Goal: Task Accomplishment & Management: Manage account settings

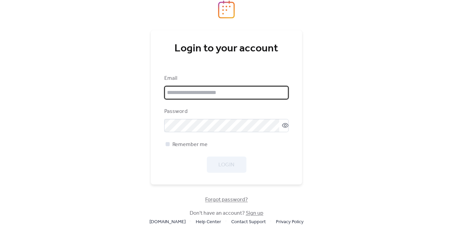
type input "**********"
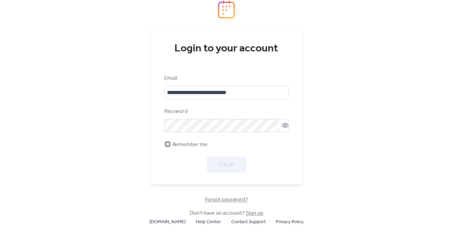
click at [169, 144] on div at bounding box center [167, 144] width 7 height 7
click at [212, 162] on button "Login" at bounding box center [227, 165] width 40 height 16
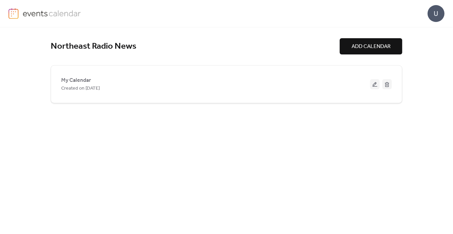
click at [364, 48] on span "ADD CALENDAR" at bounding box center [371, 47] width 39 height 8
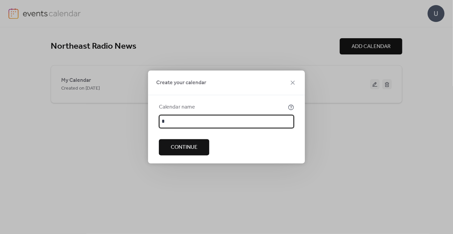
type input "*"
type input "**********"
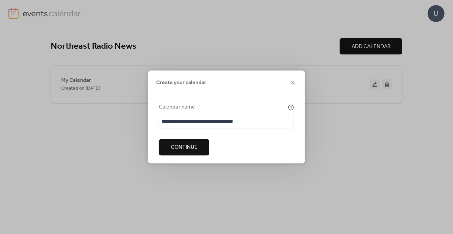
click at [178, 150] on span "Continue" at bounding box center [184, 148] width 27 height 8
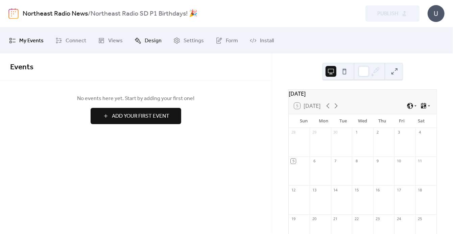
click at [150, 40] on span "Design" at bounding box center [153, 40] width 17 height 10
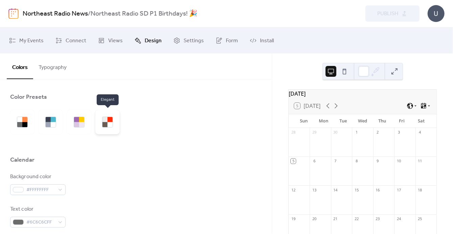
click at [106, 121] on div at bounding box center [104, 119] width 5 height 5
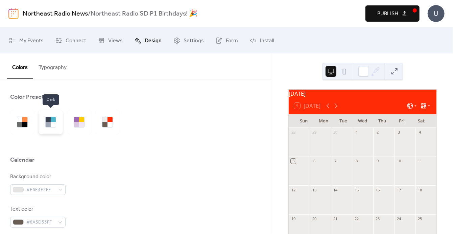
click at [55, 122] on div at bounding box center [53, 124] width 5 height 5
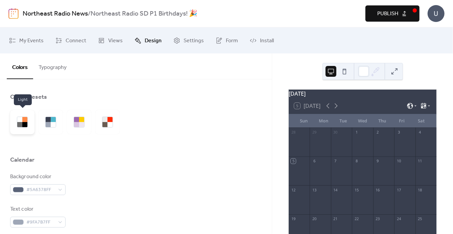
click at [21, 120] on div at bounding box center [19, 119] width 5 height 5
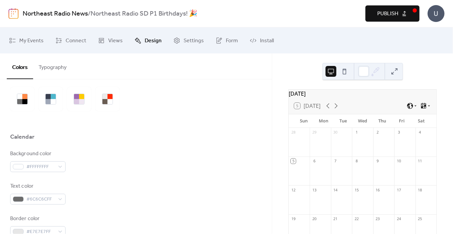
scroll to position [34, 0]
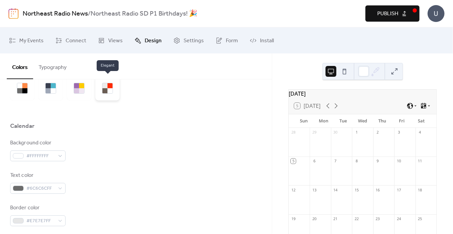
click at [110, 90] on div at bounding box center [110, 90] width 5 height 5
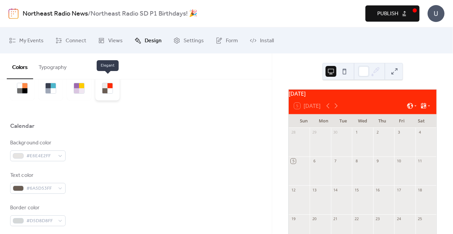
click at [109, 90] on div at bounding box center [110, 90] width 5 height 5
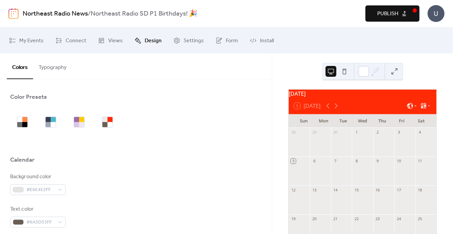
click at [59, 71] on button "Typography" at bounding box center [52, 65] width 39 height 25
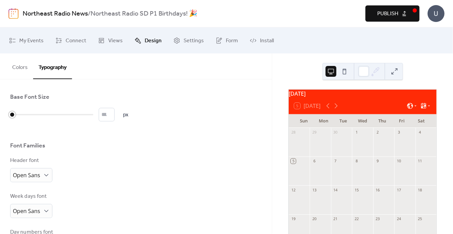
type input "*"
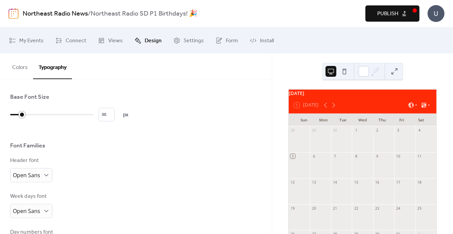
drag, startPoint x: 14, startPoint y: 114, endPoint x: 21, endPoint y: 114, distance: 7.4
click at [21, 114] on div at bounding box center [22, 114] width 7 height 7
click at [226, 36] on span "Form" at bounding box center [232, 40] width 12 height 10
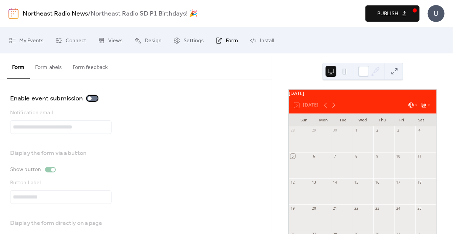
click at [88, 97] on div at bounding box center [90, 98] width 4 height 4
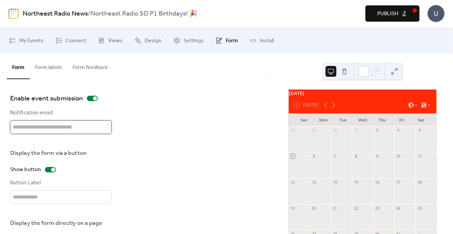
click at [30, 127] on input "text" at bounding box center [60, 127] width 101 height 14
click at [33, 126] on input "text" at bounding box center [60, 127] width 101 height 14
type input "**********"
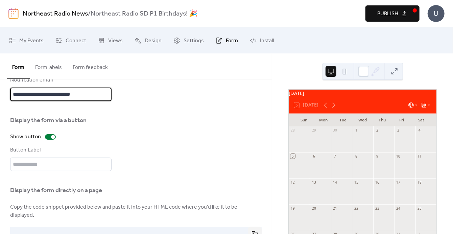
scroll to position [59, 0]
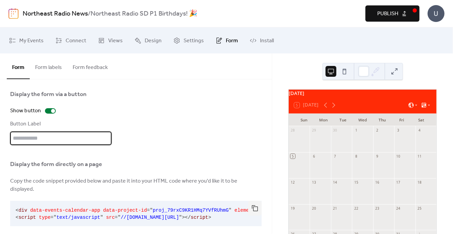
drag, startPoint x: 39, startPoint y: 138, endPoint x: 56, endPoint y: 137, distance: 17.6
click at [39, 138] on input "text" at bounding box center [60, 139] width 101 height 14
type input "**********"
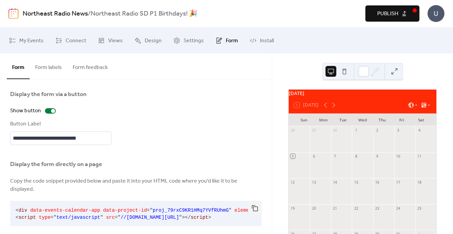
click at [163, 164] on div "Display the form directly on a page" at bounding box center [135, 164] width 250 height 8
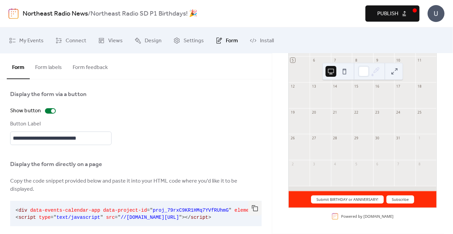
scroll to position [0, 0]
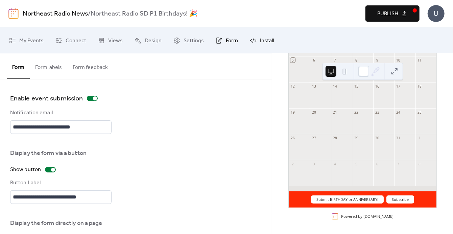
click at [260, 42] on span "Install" at bounding box center [267, 40] width 14 height 10
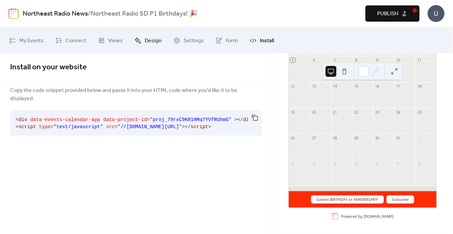
click at [147, 41] on span "Design" at bounding box center [153, 40] width 17 height 10
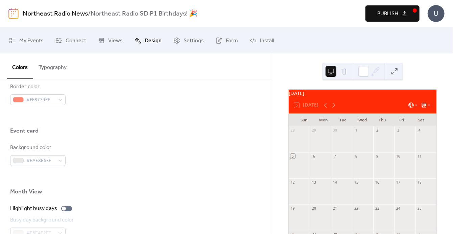
scroll to position [372, 0]
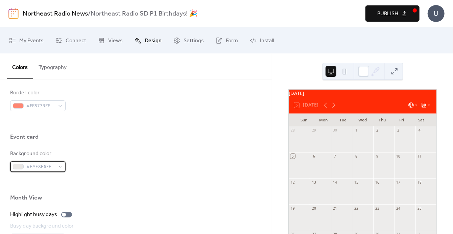
click at [63, 168] on div "#EAE8E6FF" at bounding box center [37, 166] width 55 height 11
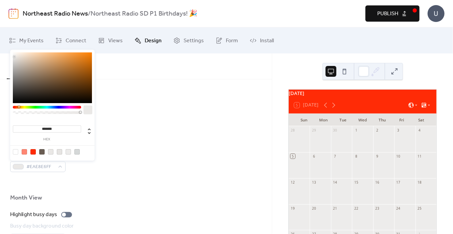
click at [40, 152] on div at bounding box center [41, 151] width 5 height 5
type input "*******"
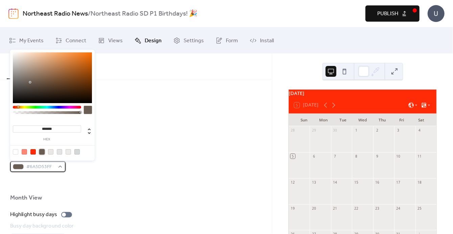
click at [19, 166] on div at bounding box center [18, 166] width 11 height 5
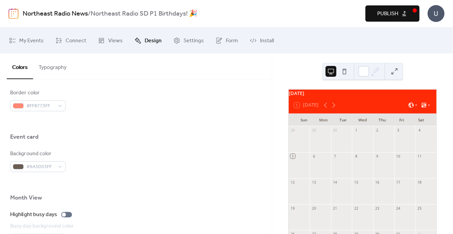
click at [143, 161] on div "Background color #6A5D53FF" at bounding box center [136, 161] width 252 height 22
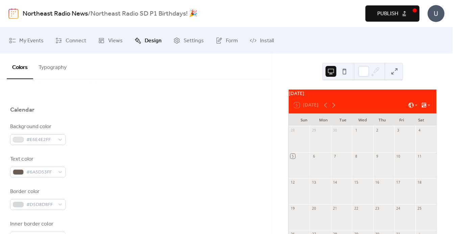
scroll to position [94, 0]
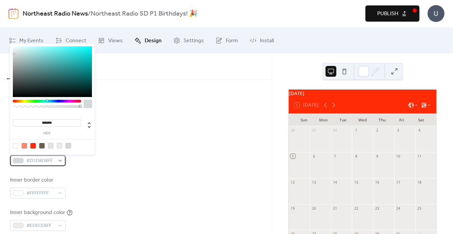
click at [63, 161] on div "#D5D8D8FF" at bounding box center [37, 160] width 55 height 11
click at [42, 144] on div at bounding box center [41, 145] width 5 height 5
type input "*******"
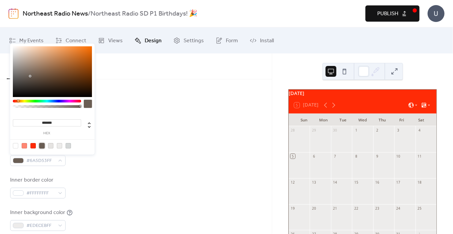
click at [152, 149] on div "Border color #6A5D53FF" at bounding box center [136, 155] width 252 height 22
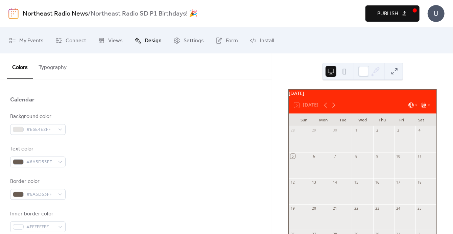
scroll to position [0, 0]
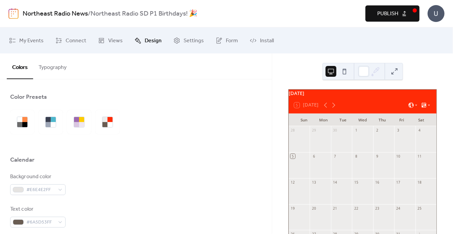
click at [189, 126] on div at bounding box center [136, 122] width 252 height 24
click at [116, 40] on span "Views" at bounding box center [115, 40] width 15 height 10
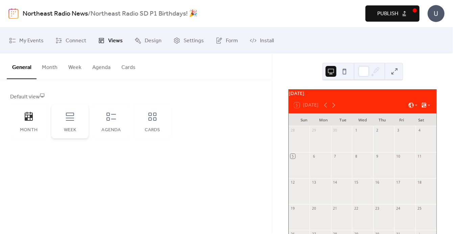
click at [69, 124] on div "Week" at bounding box center [69, 121] width 37 height 34
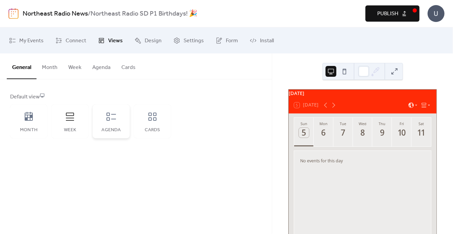
click at [111, 121] on icon at bounding box center [111, 116] width 11 height 11
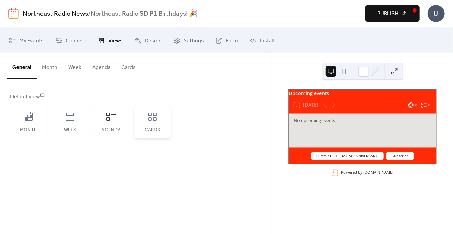
click at [151, 120] on icon at bounding box center [152, 116] width 11 height 11
click at [115, 121] on icon at bounding box center [111, 116] width 11 height 11
click at [28, 94] on div "Default view" at bounding box center [135, 97] width 250 height 8
click at [103, 69] on button "Agenda" at bounding box center [101, 65] width 29 height 25
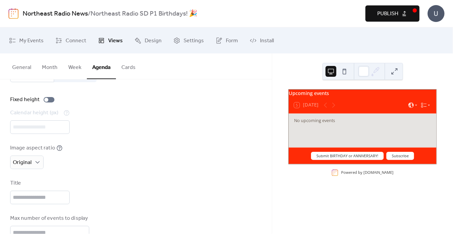
scroll to position [34, 0]
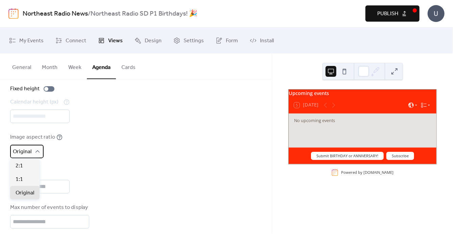
click at [37, 149] on icon at bounding box center [37, 151] width 7 height 7
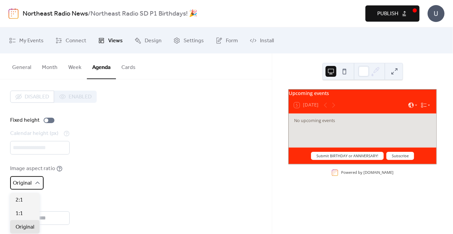
scroll to position [0, 0]
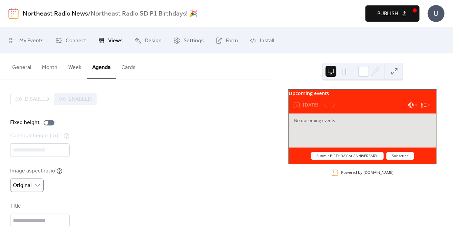
click at [75, 99] on div "Disabled Enabled" at bounding box center [53, 99] width 87 height 12
click at [45, 123] on div at bounding box center [46, 123] width 4 height 4
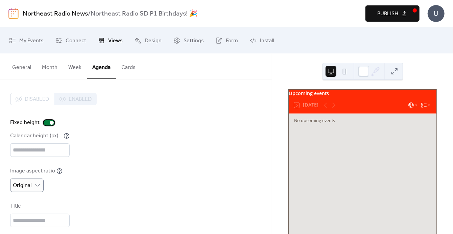
click at [47, 121] on div at bounding box center [49, 122] width 11 height 5
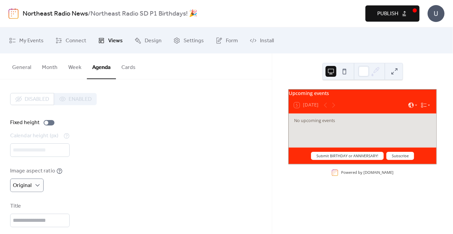
click at [125, 63] on button "Cards" at bounding box center [128, 65] width 25 height 25
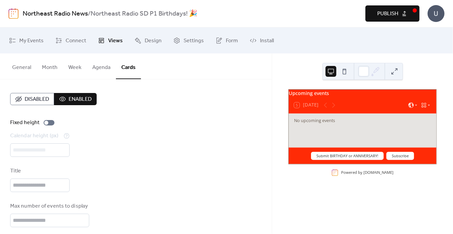
click at [92, 66] on button "Agenda" at bounding box center [101, 65] width 29 height 25
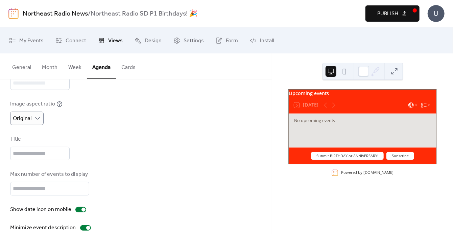
scroll to position [68, 0]
click at [37, 151] on input "text" at bounding box center [39, 153] width 59 height 14
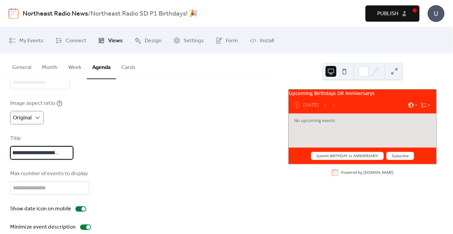
click at [61, 152] on input "**********" at bounding box center [41, 153] width 63 height 14
click at [63, 150] on input "**********" at bounding box center [41, 153] width 63 height 14
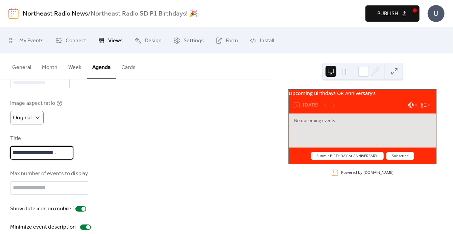
drag, startPoint x: 56, startPoint y: 151, endPoint x: 96, endPoint y: 156, distance: 40.2
click at [96, 156] on div "**********" at bounding box center [136, 147] width 252 height 25
click at [44, 150] on input "**********" at bounding box center [41, 153] width 63 height 14
click at [138, 151] on div "**********" at bounding box center [136, 147] width 252 height 25
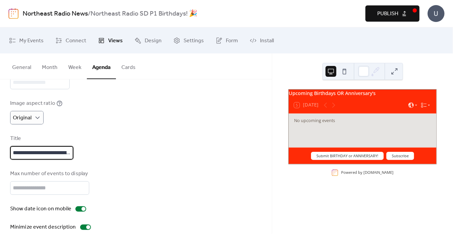
click at [59, 153] on input "**********" at bounding box center [41, 153] width 63 height 14
type input "**********"
click at [99, 160] on div "**********" at bounding box center [136, 128] width 252 height 206
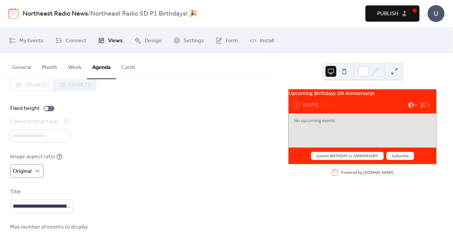
scroll to position [0, 0]
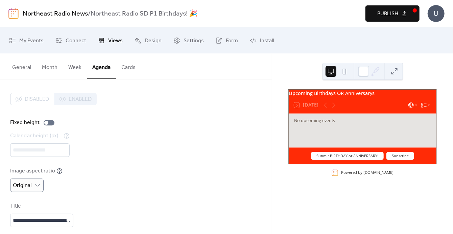
click at [392, 72] on button at bounding box center [394, 71] width 11 height 11
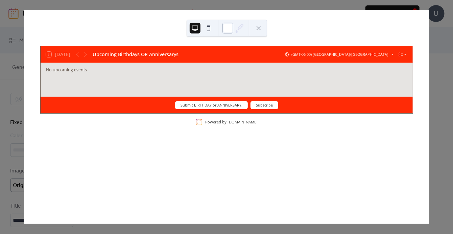
click at [225, 29] on div at bounding box center [227, 28] width 11 height 11
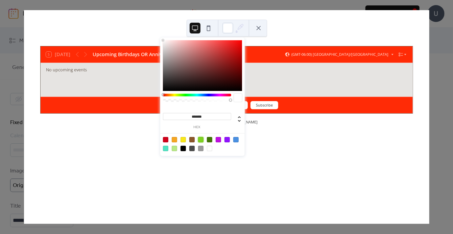
click at [201, 138] on div at bounding box center [200, 139] width 5 height 5
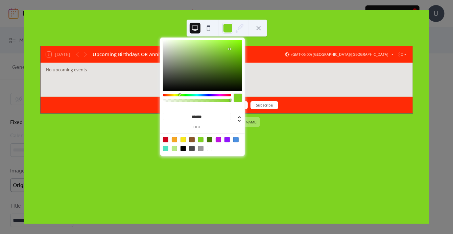
click at [210, 147] on div at bounding box center [209, 148] width 5 height 5
type input "*******"
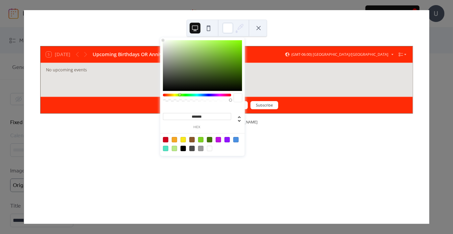
click at [254, 27] on button at bounding box center [258, 28] width 11 height 11
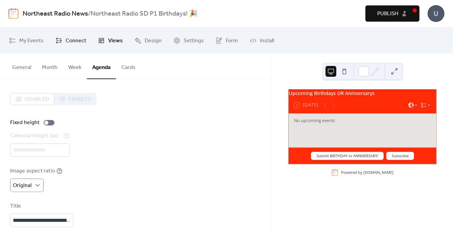
click at [81, 42] on span "Connect" at bounding box center [76, 40] width 21 height 10
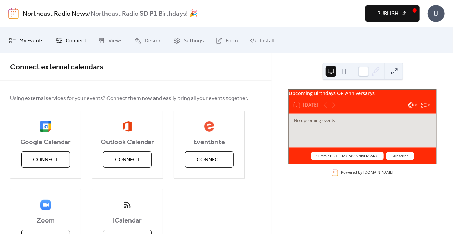
click at [37, 40] on span "My Events" at bounding box center [31, 40] width 24 height 10
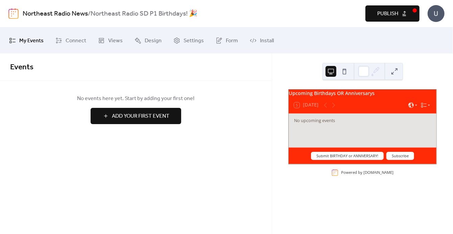
click at [133, 112] on span "Add Your First Event" at bounding box center [140, 116] width 57 height 8
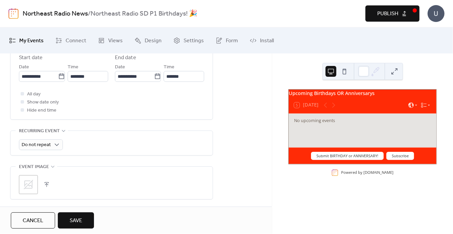
scroll to position [237, 0]
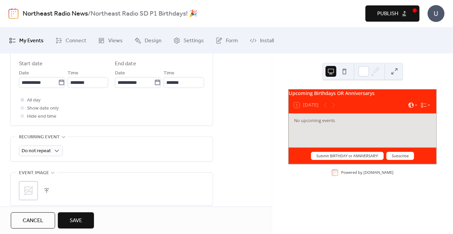
type input "**********"
click at [22, 98] on div at bounding box center [22, 99] width 3 height 3
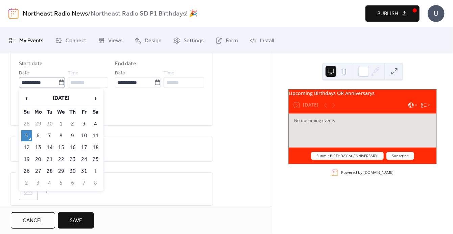
click at [59, 79] on icon at bounding box center [61, 81] width 5 height 5
click at [58, 79] on input "**********" at bounding box center [38, 82] width 39 height 11
click at [40, 145] on td "13" at bounding box center [38, 147] width 11 height 11
type input "**********"
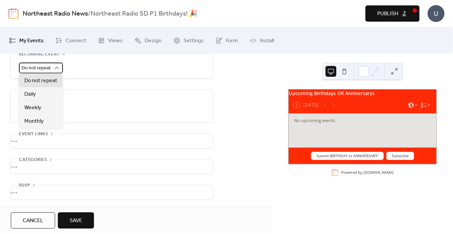
scroll to position [286, 0]
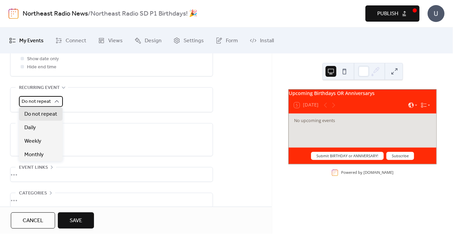
click at [58, 102] on icon at bounding box center [56, 101] width 7 height 7
click at [29, 101] on span "Do not repeat" at bounding box center [36, 101] width 29 height 9
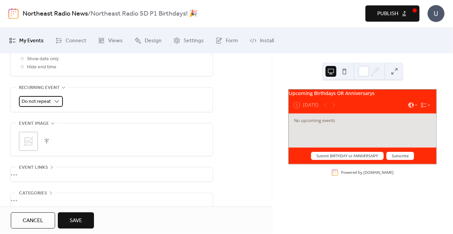
click at [56, 100] on icon at bounding box center [56, 101] width 7 height 7
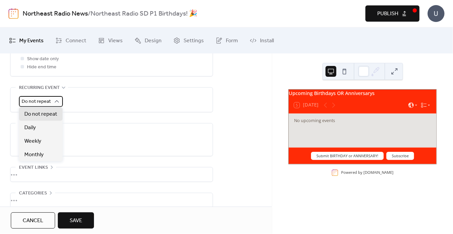
click at [56, 100] on icon at bounding box center [57, 101] width 4 height 2
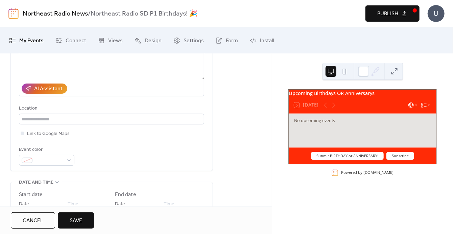
scroll to position [117, 0]
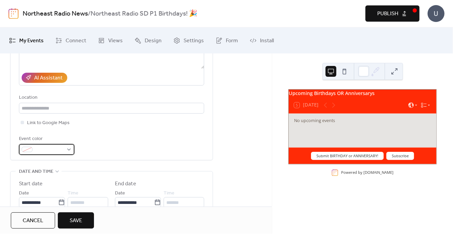
click at [66, 148] on div at bounding box center [46, 149] width 55 height 11
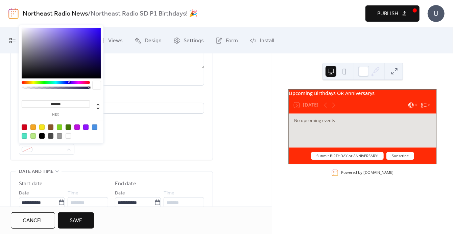
click at [77, 126] on div at bounding box center [76, 126] width 5 height 5
type input "*******"
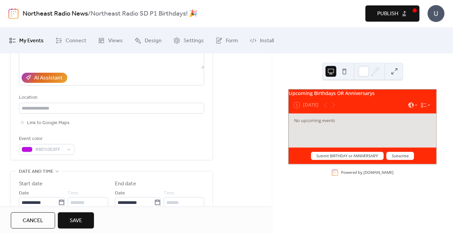
click at [237, 145] on div "**********" at bounding box center [136, 192] width 272 height 436
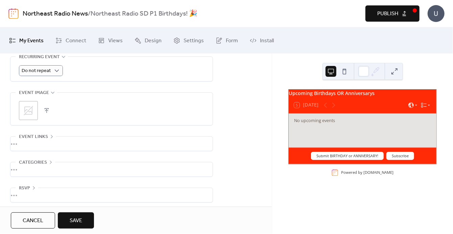
scroll to position [319, 0]
click at [27, 109] on icon at bounding box center [28, 107] width 11 height 11
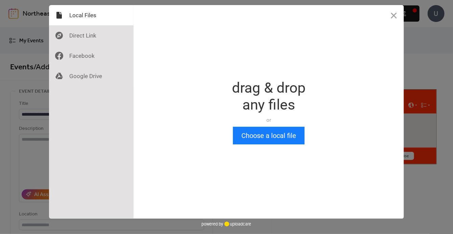
scroll to position [0, 0]
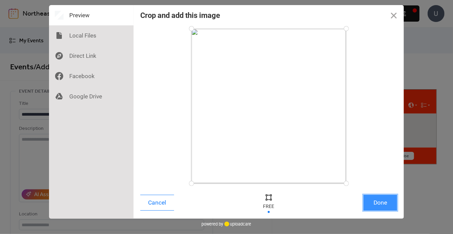
click at [376, 203] on button "Done" at bounding box center [380, 203] width 34 height 16
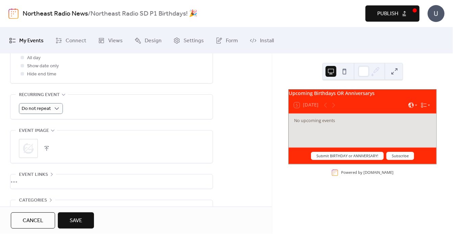
scroll to position [319, 0]
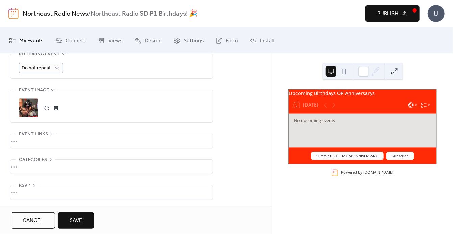
click at [28, 167] on div "•••" at bounding box center [111, 167] width 202 height 14
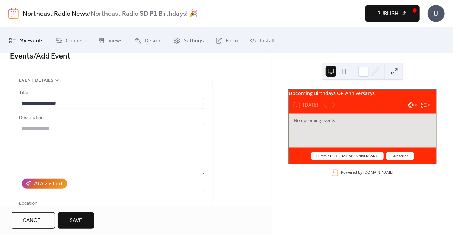
scroll to position [0, 0]
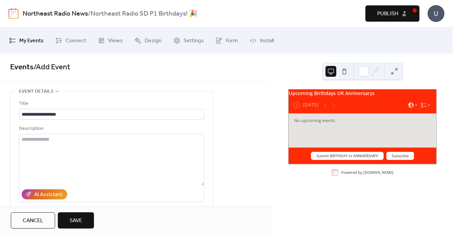
drag, startPoint x: 69, startPoint y: 219, endPoint x: 74, endPoint y: 219, distance: 5.4
click at [69, 219] on button "Save" at bounding box center [76, 220] width 36 height 16
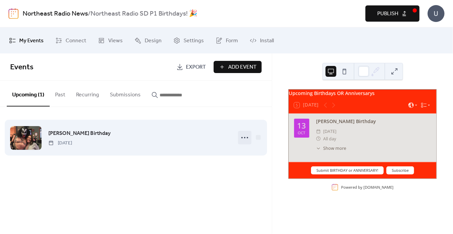
click at [242, 137] on circle at bounding box center [241, 137] width 1 height 1
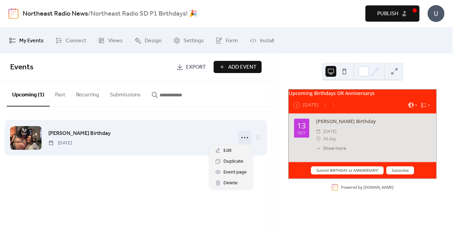
click at [242, 137] on circle at bounding box center [241, 137] width 1 height 1
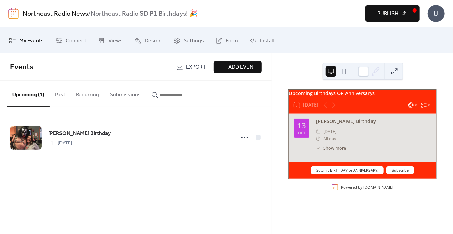
click at [274, 96] on div "Upcoming Birthdays OR Anniversarys 5 Today 13 Oct Cheryl Hoff Birthday ​ Monday…" at bounding box center [362, 143] width 181 height 181
click at [266, 39] on span "Install" at bounding box center [267, 40] width 14 height 10
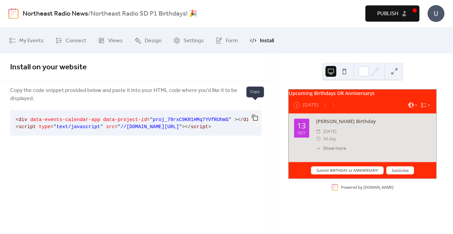
click at [255, 110] on button "button" at bounding box center [255, 117] width 14 height 15
click at [296, 51] on div "My Events Connect Views Design Settings Form Install" at bounding box center [226, 40] width 453 height 26
click at [401, 13] on button "Publish" at bounding box center [392, 13] width 54 height 16
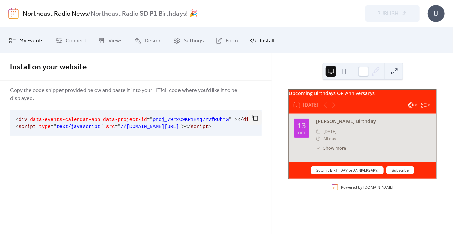
click at [36, 42] on span "My Events" at bounding box center [31, 40] width 24 height 10
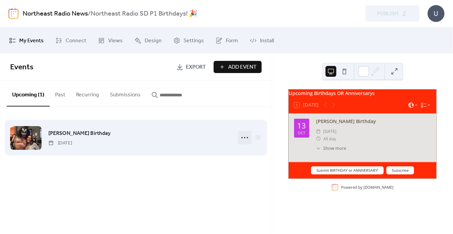
click at [244, 137] on circle at bounding box center [244, 137] width 1 height 1
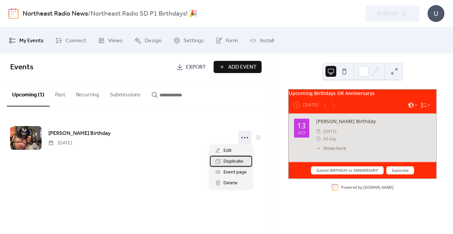
click at [238, 156] on div "Duplicate" at bounding box center [231, 161] width 42 height 11
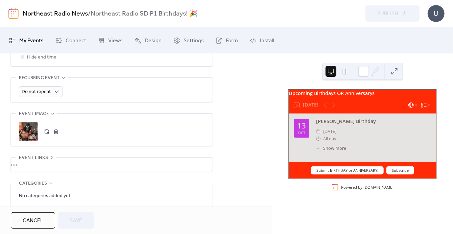
scroll to position [237, 0]
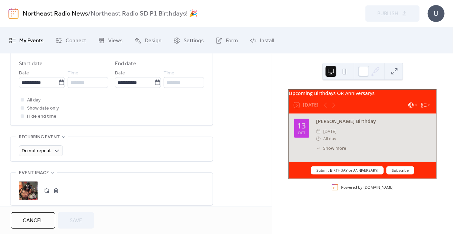
click at [57, 189] on button "button" at bounding box center [55, 190] width 9 height 9
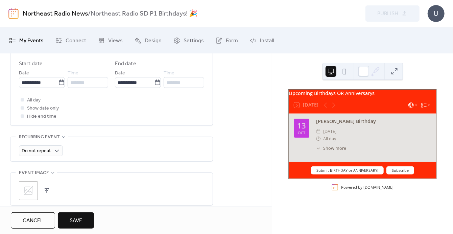
drag, startPoint x: 73, startPoint y: 221, endPoint x: 92, endPoint y: 220, distance: 19.3
click at [73, 221] on span "Save" at bounding box center [76, 221] width 13 height 8
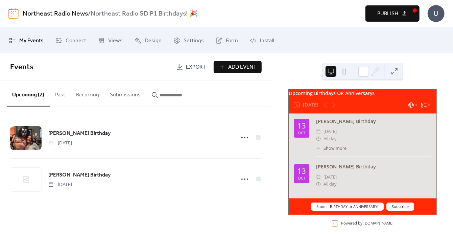
click at [387, 16] on span "Publish" at bounding box center [387, 14] width 21 height 8
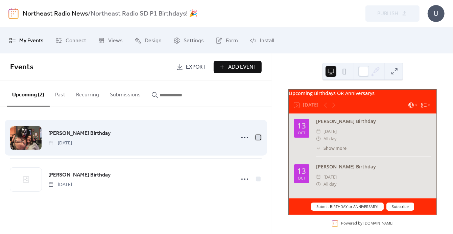
click at [259, 137] on div at bounding box center [258, 137] width 5 height 5
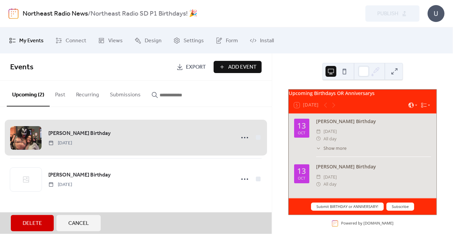
click at [51, 222] on button "Delete" at bounding box center [32, 223] width 43 height 16
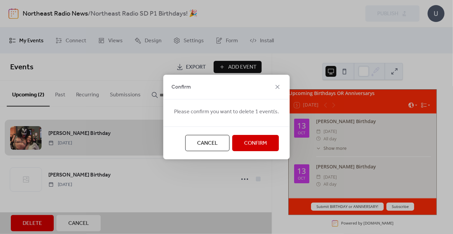
click at [193, 145] on button "Cancel" at bounding box center [207, 143] width 44 height 16
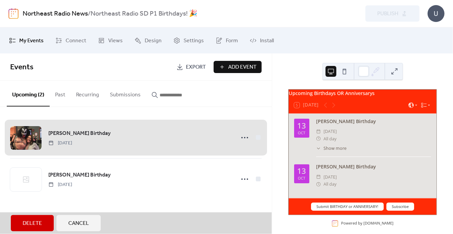
click at [40, 220] on span "Delete" at bounding box center [32, 223] width 19 height 8
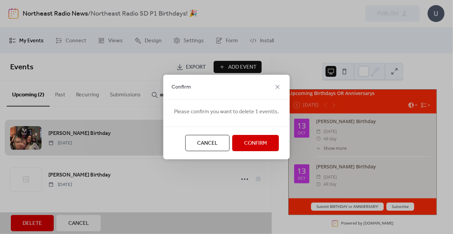
click at [244, 146] on span "Confirm" at bounding box center [255, 143] width 23 height 8
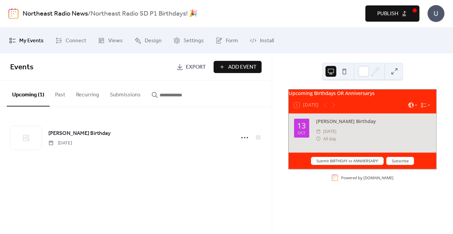
click at [386, 6] on button "Publish" at bounding box center [392, 13] width 54 height 16
click at [176, 40] on icon at bounding box center [176, 40] width 7 height 7
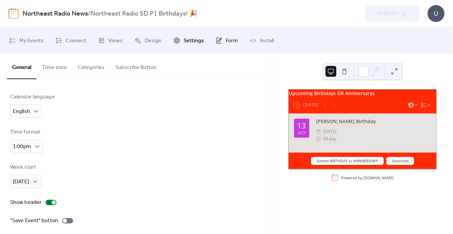
click at [238, 38] on link "Form" at bounding box center [227, 40] width 32 height 21
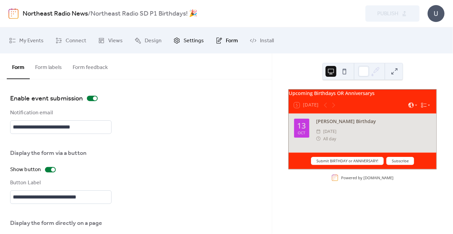
click at [189, 45] on span "Settings" at bounding box center [194, 40] width 20 height 10
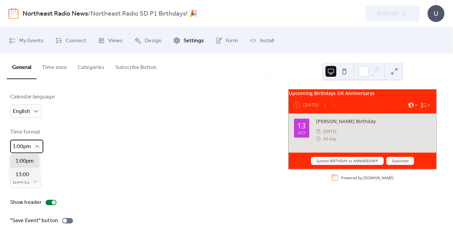
click at [42, 144] on div "1:00pm" at bounding box center [26, 147] width 33 height 14
click at [42, 146] on div "1:00pm" at bounding box center [26, 147] width 33 height 14
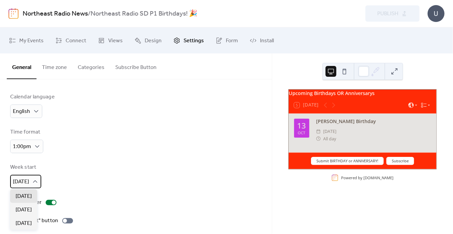
click at [38, 181] on icon at bounding box center [35, 181] width 4 height 2
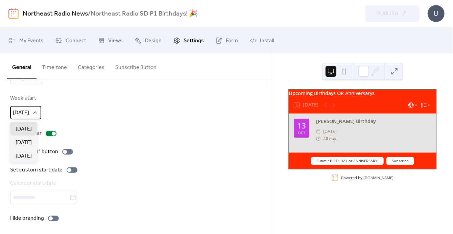
scroll to position [70, 0]
click at [34, 108] on icon at bounding box center [35, 111] width 7 height 7
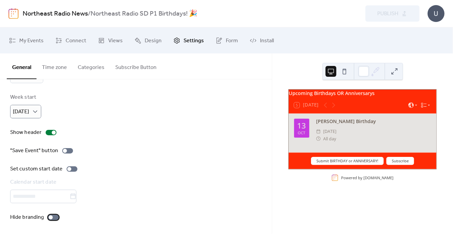
click at [49, 217] on div at bounding box center [51, 217] width 4 height 4
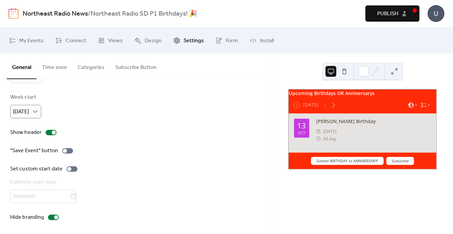
click at [402, 18] on button "Publish" at bounding box center [392, 13] width 54 height 16
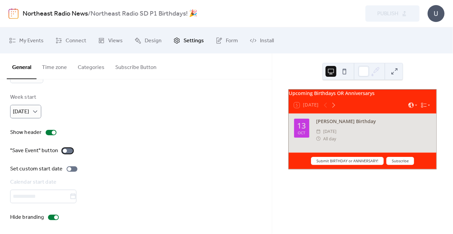
click at [65, 151] on div at bounding box center [65, 151] width 4 height 4
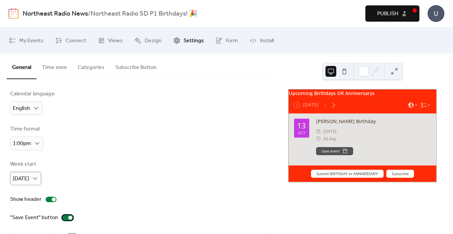
scroll to position [0, 0]
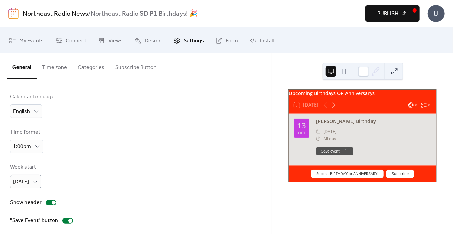
click at [60, 67] on button "Time zone" at bounding box center [55, 65] width 36 height 25
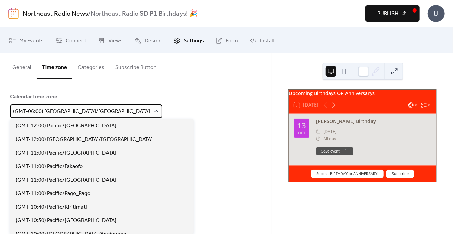
scroll to position [365, 0]
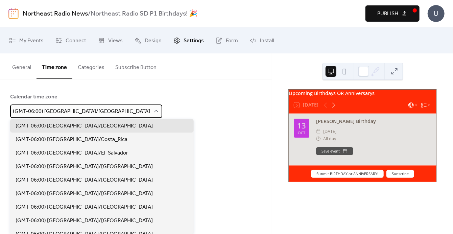
click at [153, 112] on icon at bounding box center [156, 111] width 7 height 7
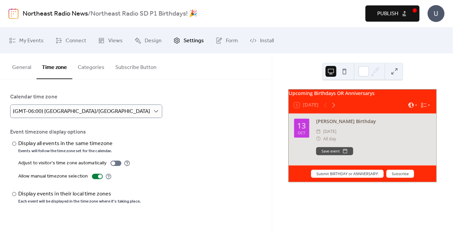
click at [126, 103] on div "Calendar time zone (GMT-06:00) America/Chicago" at bounding box center [136, 105] width 252 height 25
click at [92, 70] on button "Categories" at bounding box center [91, 65] width 38 height 25
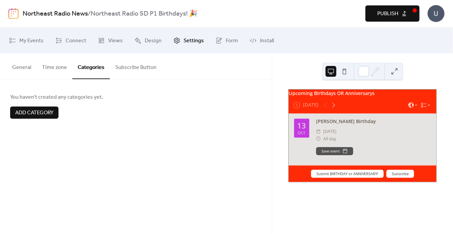
click at [130, 70] on button "Subscribe Button" at bounding box center [136, 65] width 52 height 25
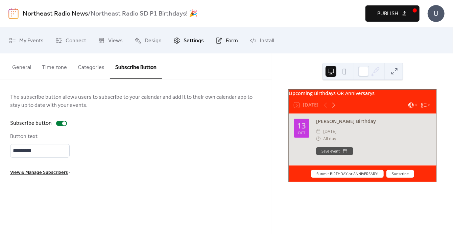
click at [212, 40] on link "Form" at bounding box center [227, 40] width 32 height 21
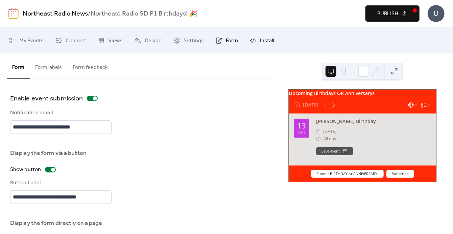
click at [265, 40] on span "Install" at bounding box center [267, 40] width 14 height 10
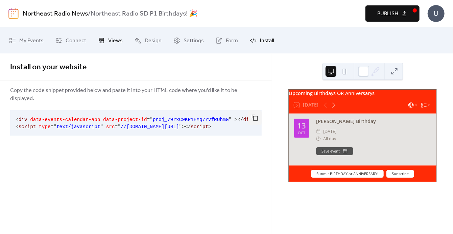
click at [106, 42] on link "Views" at bounding box center [110, 40] width 35 height 21
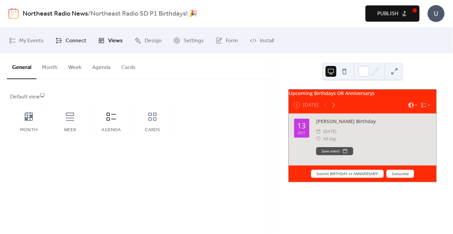
click at [75, 42] on span "Connect" at bounding box center [76, 40] width 21 height 10
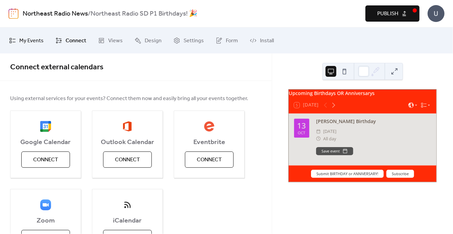
click at [36, 43] on span "My Events" at bounding box center [31, 40] width 24 height 10
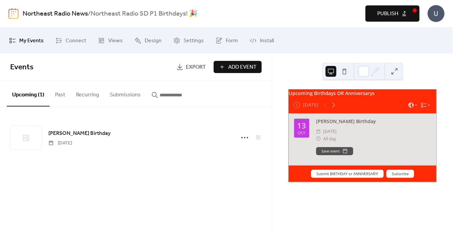
click at [120, 100] on button "Submissions" at bounding box center [125, 93] width 42 height 25
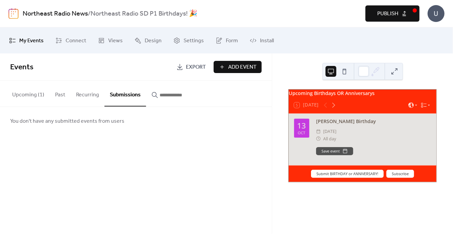
drag, startPoint x: 82, startPoint y: 99, endPoint x: 70, endPoint y: 98, distance: 12.2
click at [82, 99] on button "Recurring" at bounding box center [88, 93] width 34 height 25
click at [61, 98] on button "Past" at bounding box center [60, 93] width 21 height 25
click at [13, 94] on button "Upcoming (1)" at bounding box center [28, 93] width 43 height 25
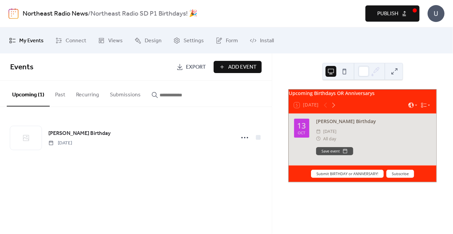
click at [376, 12] on button "Publish" at bounding box center [392, 13] width 54 height 16
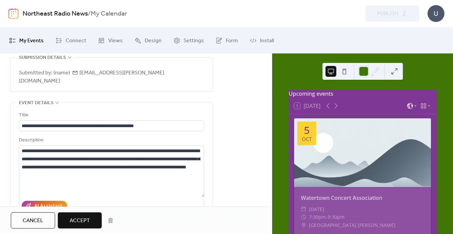
click at [87, 220] on span "Accept" at bounding box center [80, 221] width 20 height 8
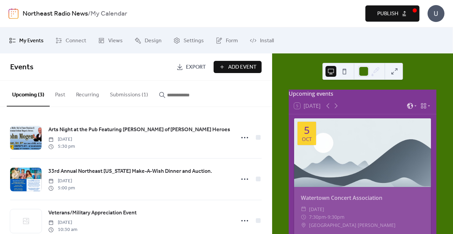
click at [390, 10] on span "Publish" at bounding box center [387, 14] width 21 height 8
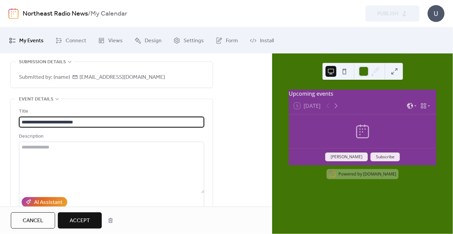
scroll to position [68, 0]
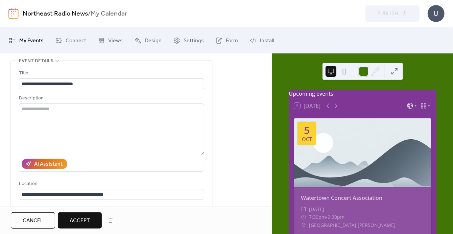
click at [91, 217] on button "Accept" at bounding box center [80, 220] width 44 height 16
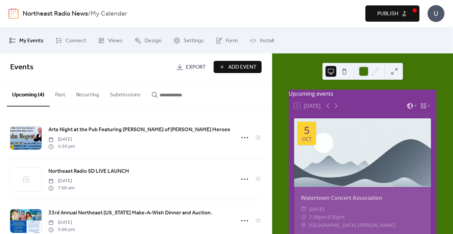
click at [381, 16] on span "Publish" at bounding box center [387, 14] width 21 height 8
click at [437, 13] on div "U" at bounding box center [436, 13] width 17 height 17
drag, startPoint x: 199, startPoint y: 18, endPoint x: 173, endPoint y: 19, distance: 26.7
click at [199, 18] on div "Northeast Radio News / My Calendar" at bounding box center [134, 13] width 222 height 13
click at [119, 13] on b "My Calendar" at bounding box center [109, 13] width 37 height 13
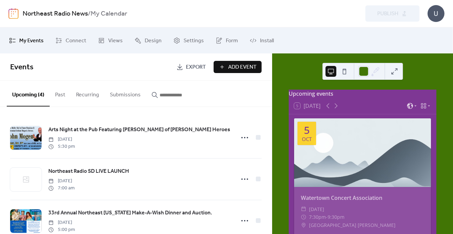
click at [69, 13] on link "Northeast Radio News" at bounding box center [55, 13] width 65 height 13
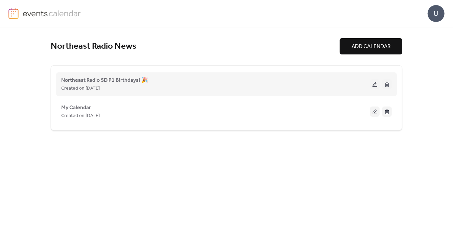
click at [179, 83] on div "Northeast Radio SD P1 Birthdays! 🎉 Created on [DATE]" at bounding box center [215, 84] width 309 height 16
click at [375, 84] on button at bounding box center [374, 84] width 9 height 10
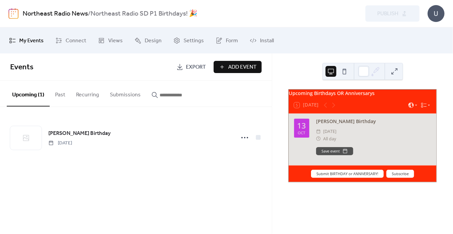
click at [123, 96] on button "Submissions" at bounding box center [125, 93] width 42 height 25
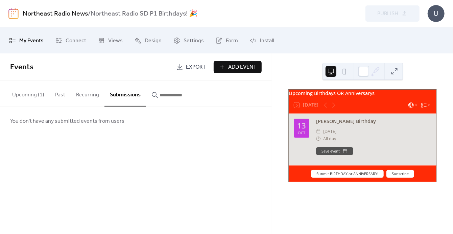
click at [33, 95] on button "Upcoming (1)" at bounding box center [28, 93] width 43 height 25
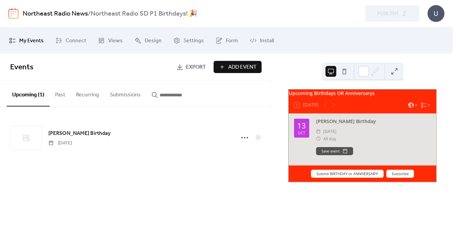
click at [125, 91] on button "Submissions" at bounding box center [125, 93] width 42 height 25
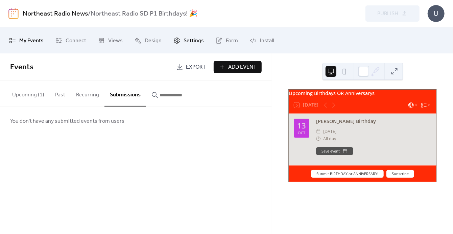
click at [181, 37] on link "Settings" at bounding box center [188, 40] width 41 height 21
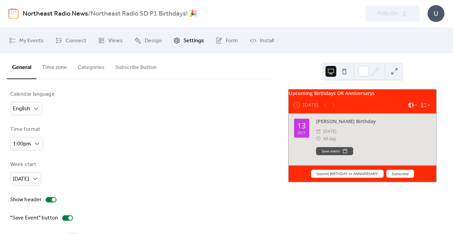
scroll to position [2, 0]
click at [130, 70] on button "Subscribe Button" at bounding box center [136, 65] width 52 height 25
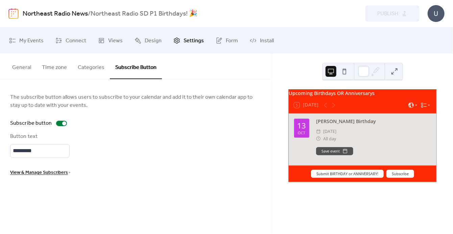
click at [93, 68] on button "Categories" at bounding box center [91, 65] width 38 height 25
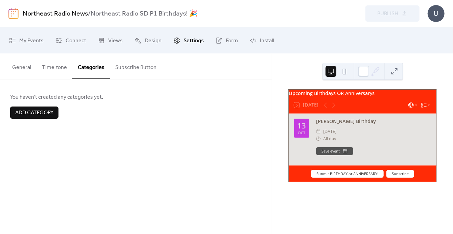
click at [64, 69] on button "Time zone" at bounding box center [55, 65] width 36 height 25
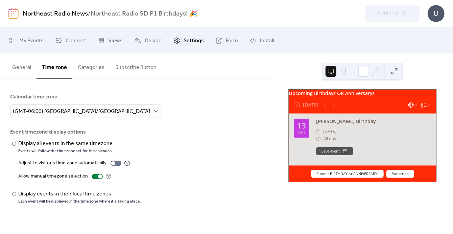
click at [24, 69] on button "General" at bounding box center [22, 65] width 30 height 25
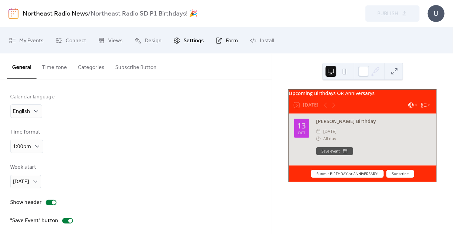
click at [231, 40] on span "Form" at bounding box center [232, 40] width 12 height 10
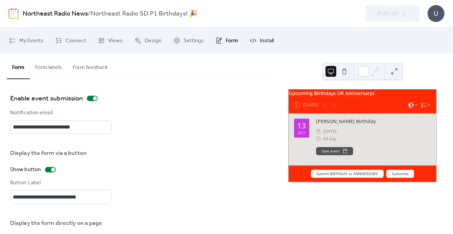
click at [260, 42] on span "Install" at bounding box center [267, 40] width 14 height 10
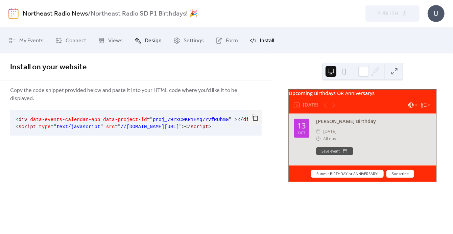
click at [149, 39] on span "Design" at bounding box center [153, 40] width 17 height 10
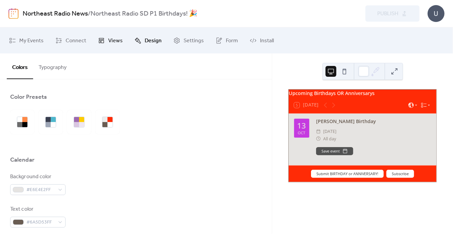
click at [113, 41] on span "Views" at bounding box center [115, 40] width 15 height 10
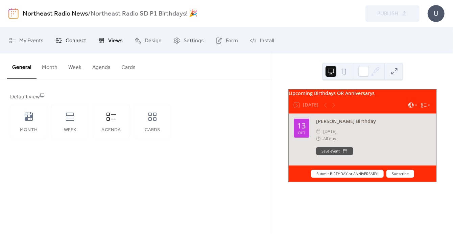
drag, startPoint x: 71, startPoint y: 41, endPoint x: 56, endPoint y: 40, distance: 15.2
click at [71, 40] on span "Connect" at bounding box center [76, 40] width 21 height 10
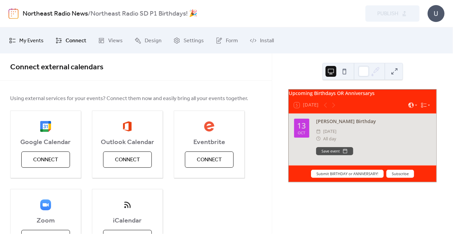
click at [38, 39] on span "My Events" at bounding box center [31, 40] width 24 height 10
